Goal: Information Seeking & Learning: Learn about a topic

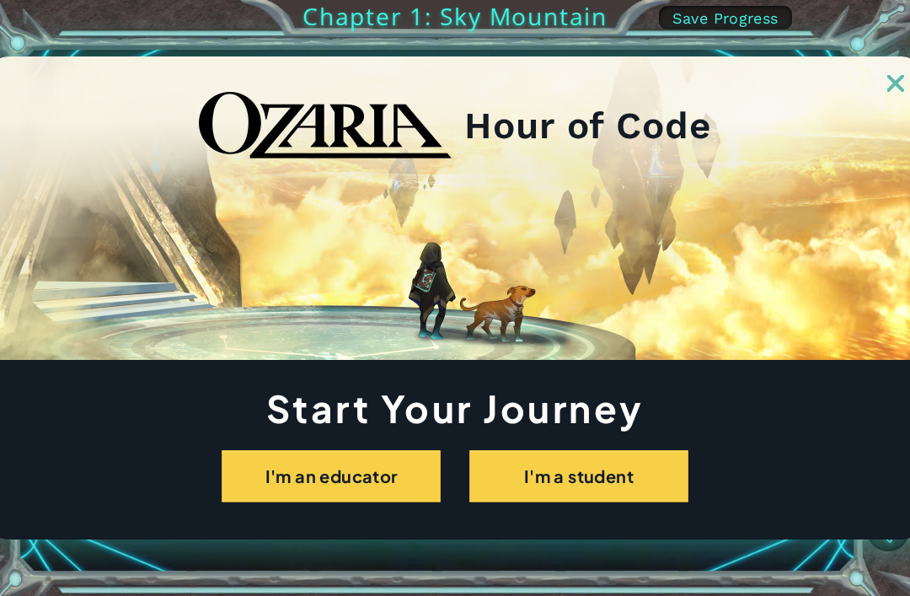
click at [391, 489] on button "I'm an educator" at bounding box center [331, 476] width 219 height 52
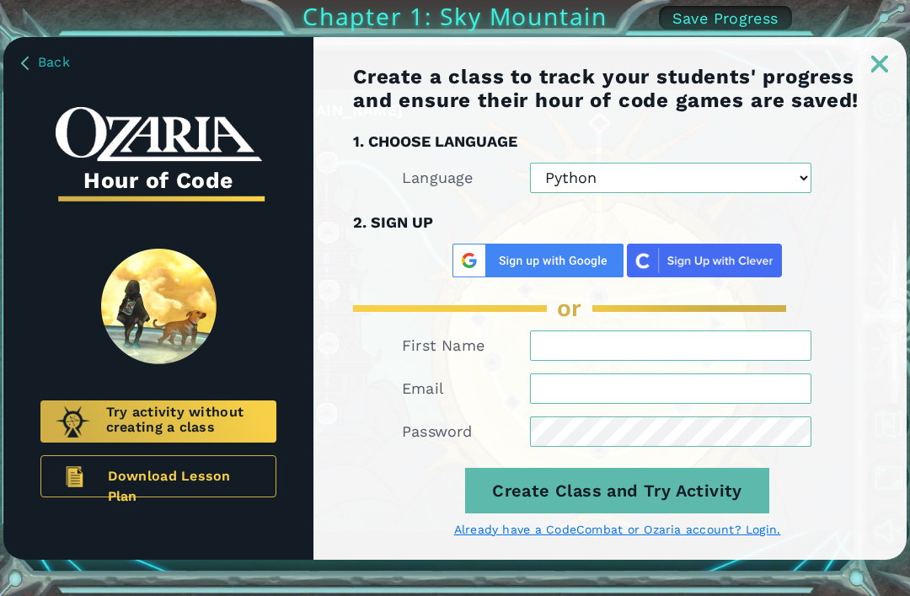
click at [84, 428] on img at bounding box center [73, 421] width 36 height 33
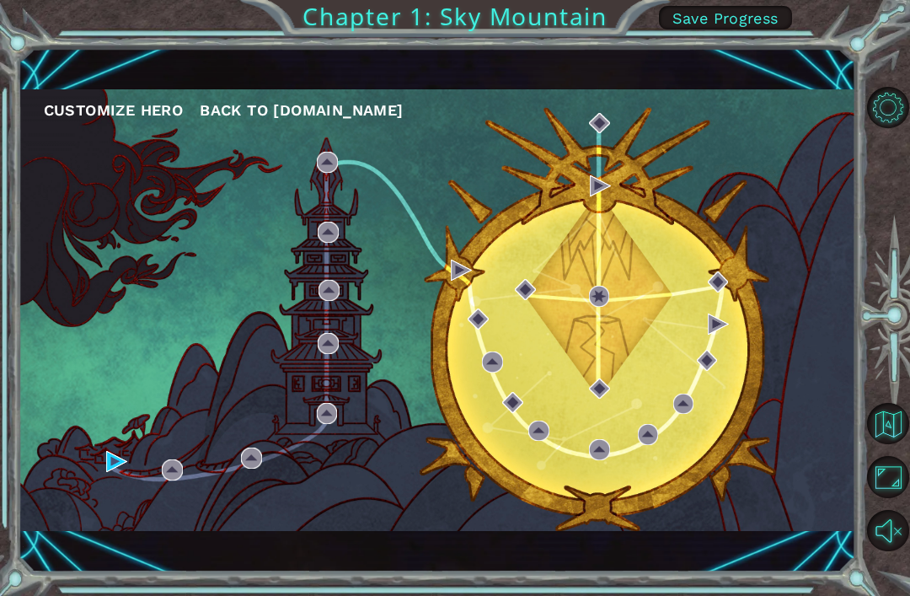
click at [93, 484] on div "Customize Hero Back to [DOMAIN_NAME]" at bounding box center [437, 309] width 837 height 441
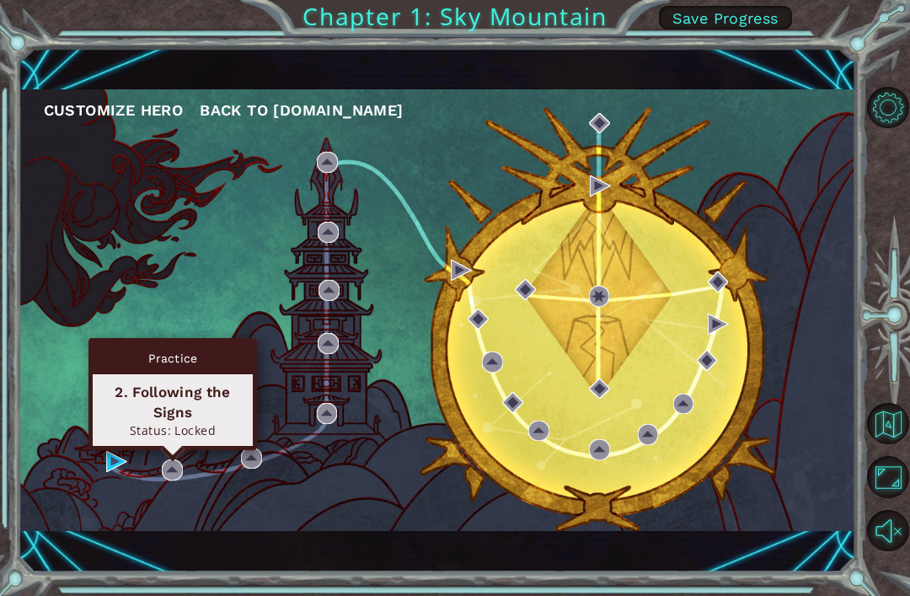
click at [207, 417] on div "2. Following the Signs" at bounding box center [172, 402] width 145 height 40
click at [210, 379] on div "2. Following the Signs Status: Locked" at bounding box center [173, 410] width 160 height 72
click at [216, 341] on div "Practice 2. Following the Signs Status: Locked" at bounding box center [172, 394] width 169 height 112
click at [204, 361] on div "Practice" at bounding box center [173, 358] width 160 height 32
click at [183, 478] on img at bounding box center [172, 469] width 21 height 21
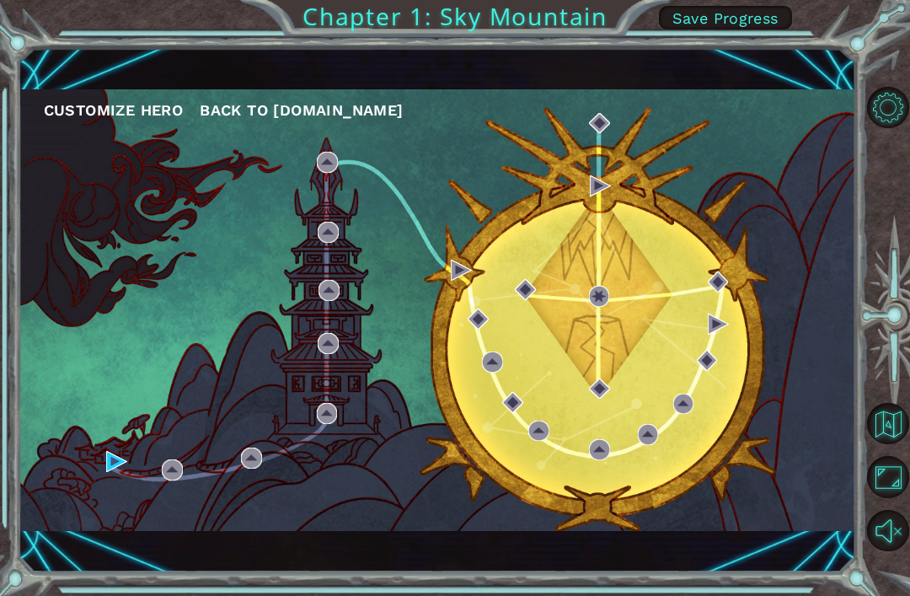
click at [188, 433] on div "Customize Hero Back to [DOMAIN_NAME]" at bounding box center [437, 309] width 837 height 441
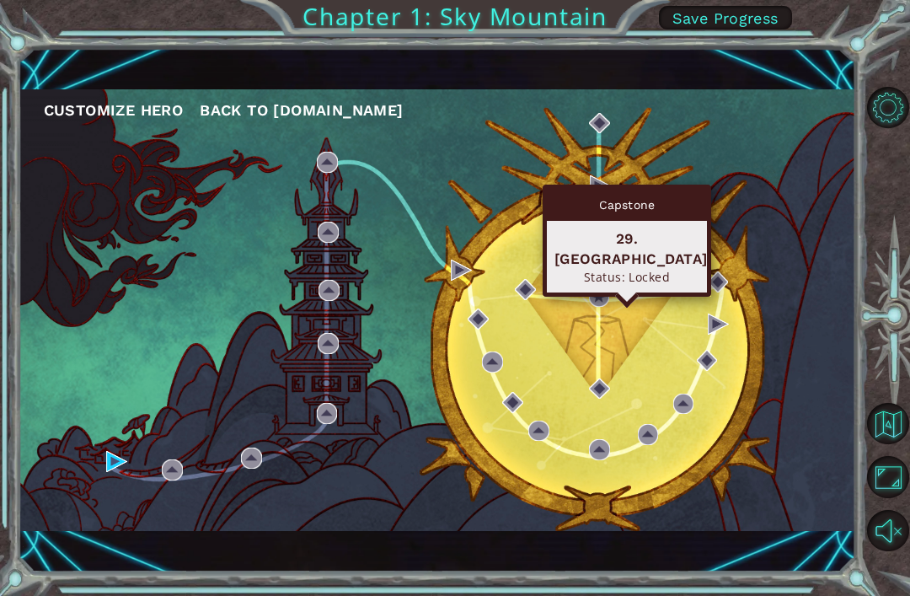
click at [617, 241] on div "29. [GEOGRAPHIC_DATA]" at bounding box center [626, 248] width 145 height 40
click at [599, 275] on div "Capstone 29. [GEOGRAPHIC_DATA] Status: Locked" at bounding box center [627, 241] width 169 height 112
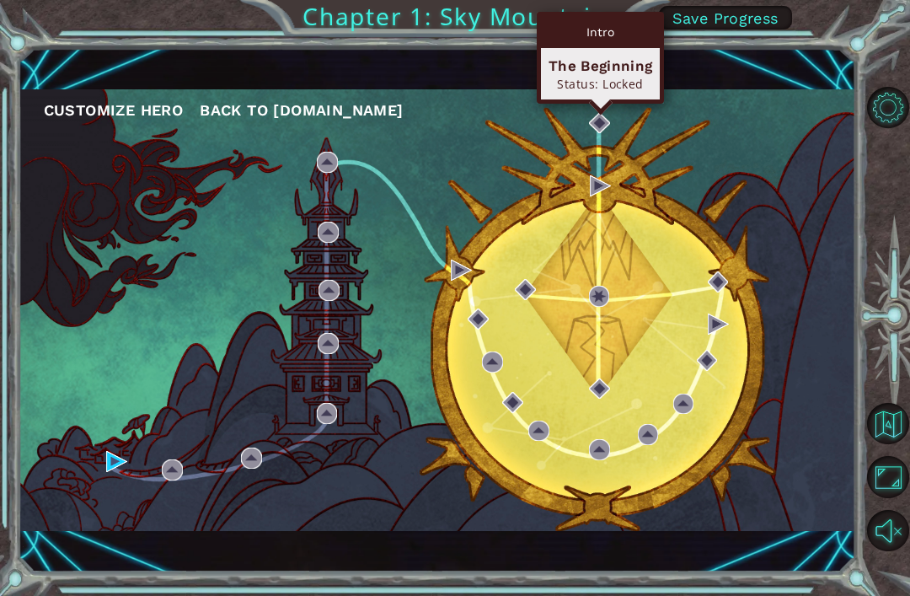
click at [612, 101] on div "Intro The Beginning Status: Locked" at bounding box center [600, 58] width 127 height 92
click at [580, 46] on div "Intro" at bounding box center [600, 32] width 119 height 32
click at [614, 24] on div "Intro" at bounding box center [600, 32] width 119 height 32
click at [590, 30] on div "Intro" at bounding box center [600, 32] width 119 height 32
